Goal: Obtain resource: Download file/media

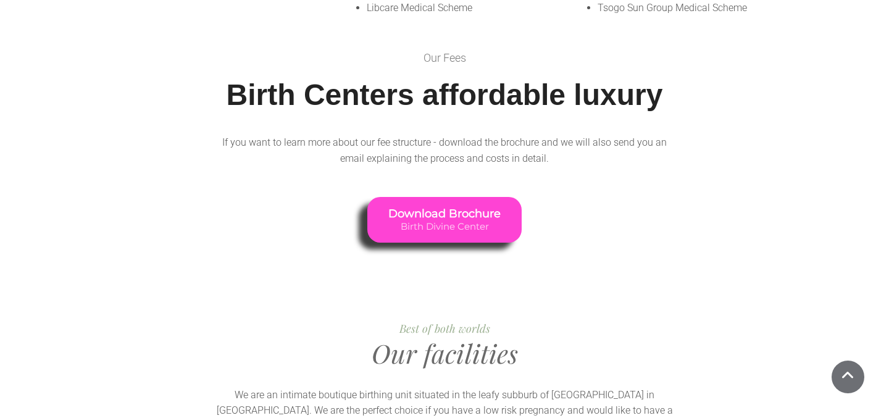
scroll to position [1138, 0]
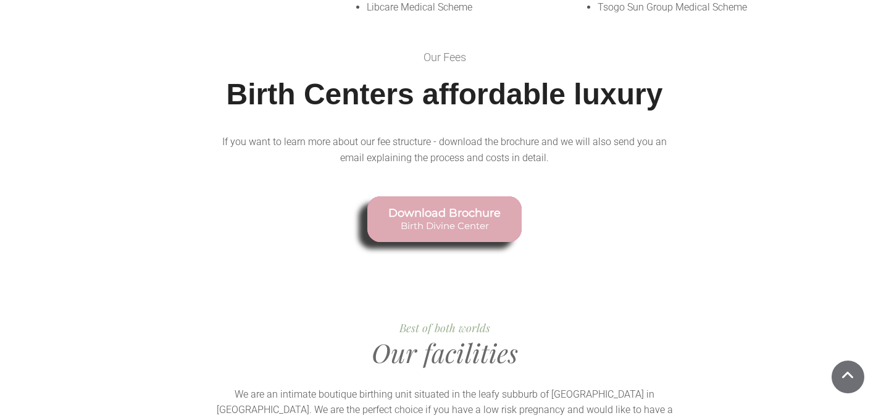
click at [451, 207] on span "Download Brochure" at bounding box center [444, 214] width 112 height 14
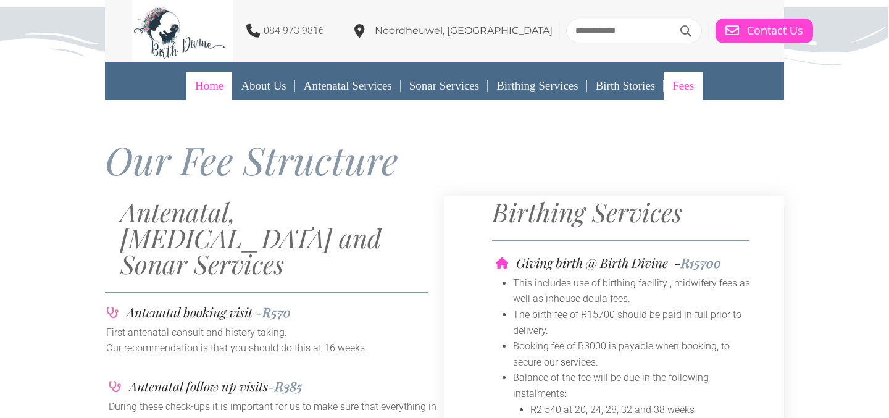
click at [199, 82] on link "Home" at bounding box center [209, 86] width 46 height 28
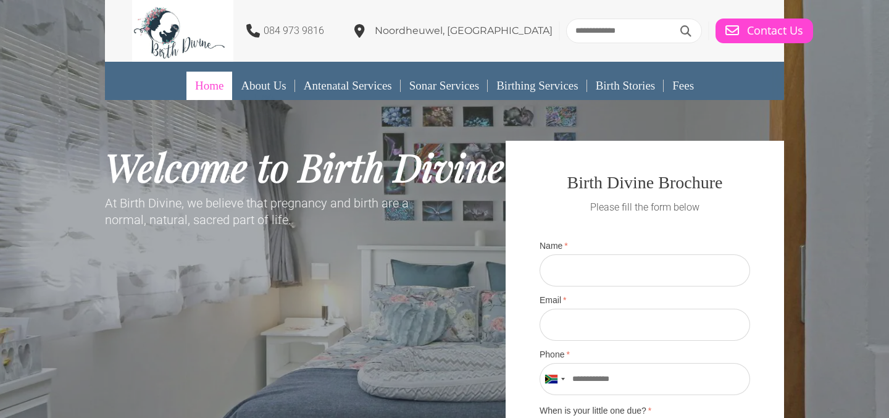
click at [214, 85] on link "Home" at bounding box center [209, 86] width 46 height 28
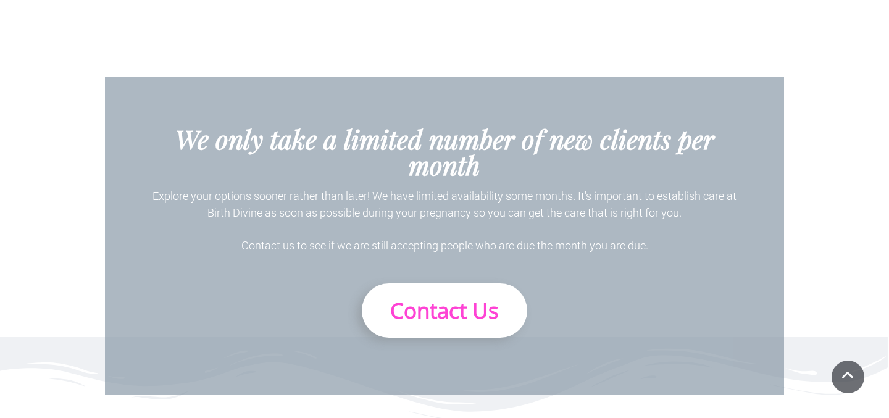
scroll to position [6982, 0]
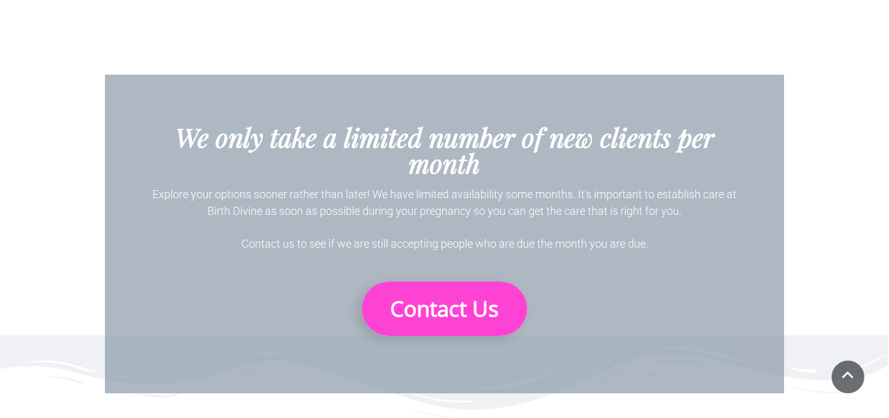
click at [460, 294] on span "Contact Us" at bounding box center [444, 308] width 109 height 29
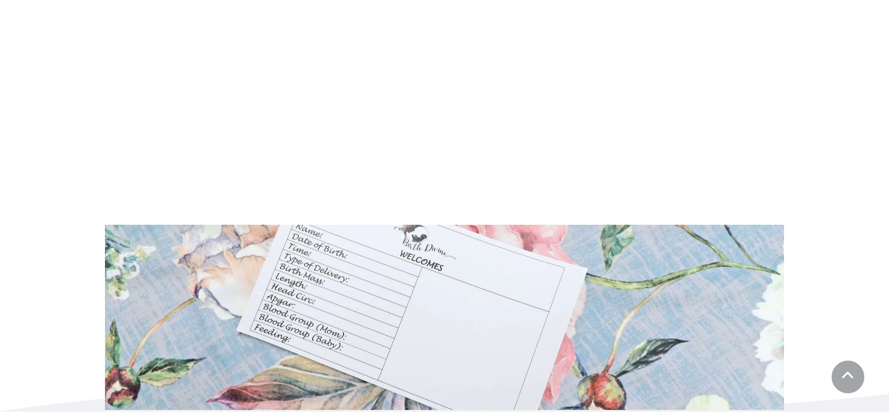
scroll to position [845, 0]
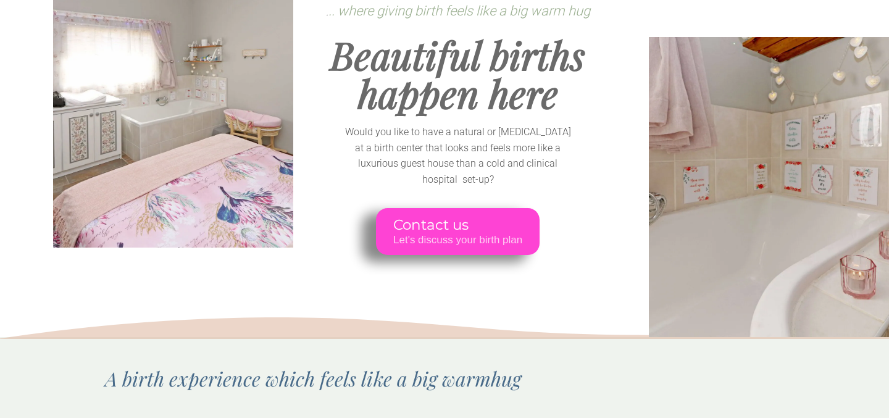
scroll to position [204, 0]
